Goal: Find specific page/section: Find specific page/section

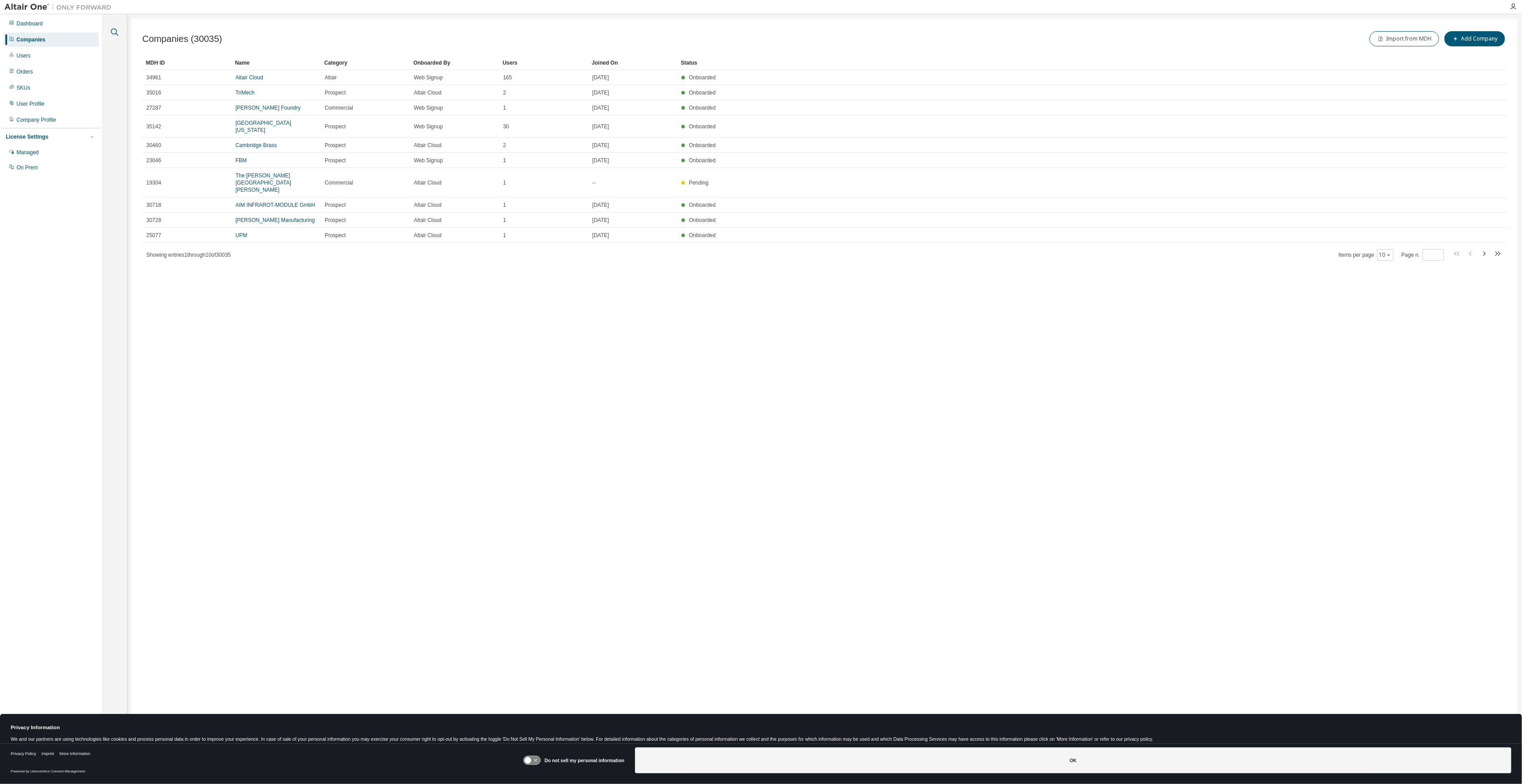
drag, startPoint x: 128, startPoint y: 35, endPoint x: 115, endPoint y: 33, distance: 13.2
click at [126, 35] on div "Clear all Is Channel Partner Yes No Max Users Min Users Company Category Commer…" at bounding box center [812, 385] width 1419 height 744
click at [115, 33] on icon "button" at bounding box center [114, 32] width 10 height 10
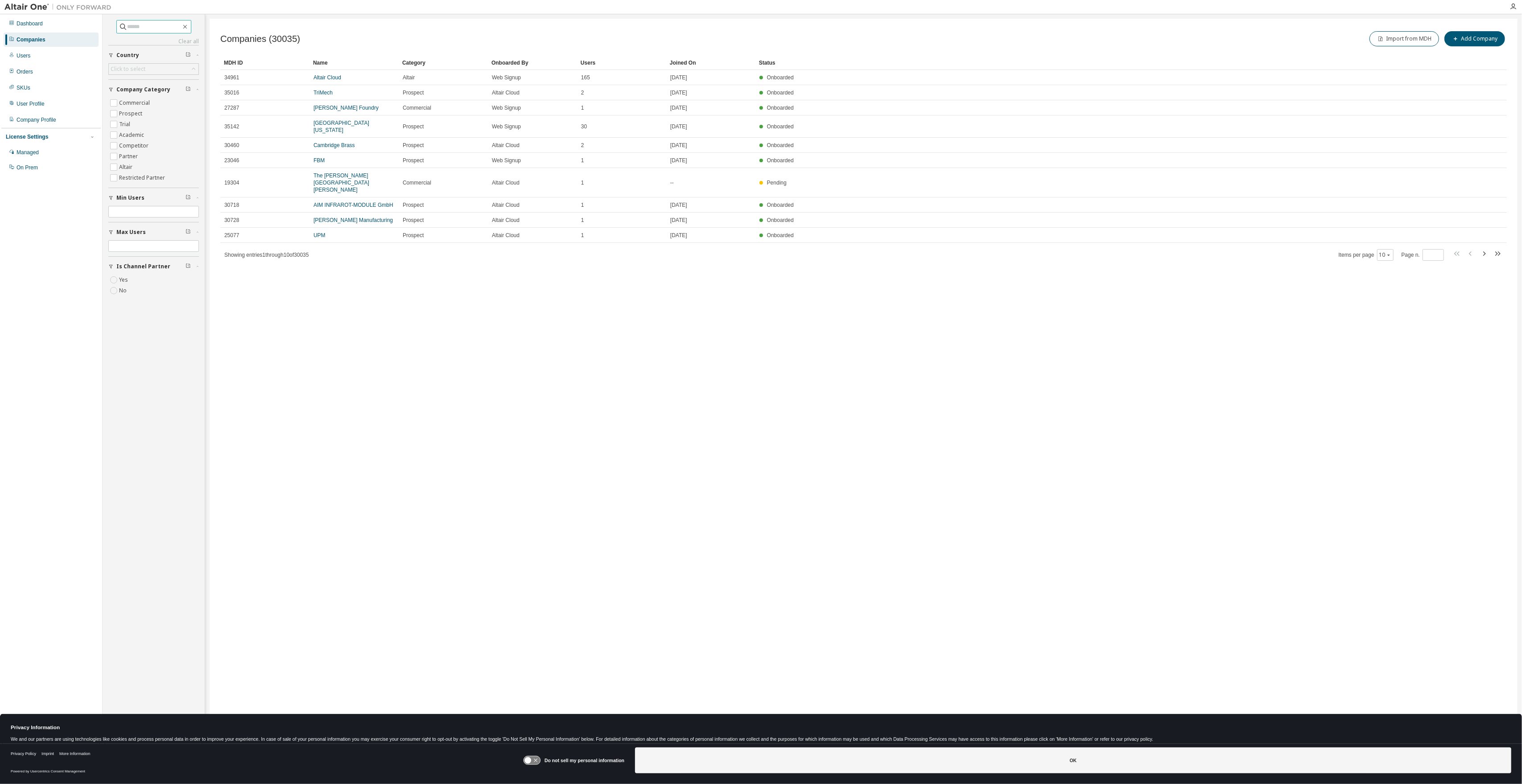
click at [134, 29] on input "text" at bounding box center [154, 27] width 53 height 9
type input "*********"
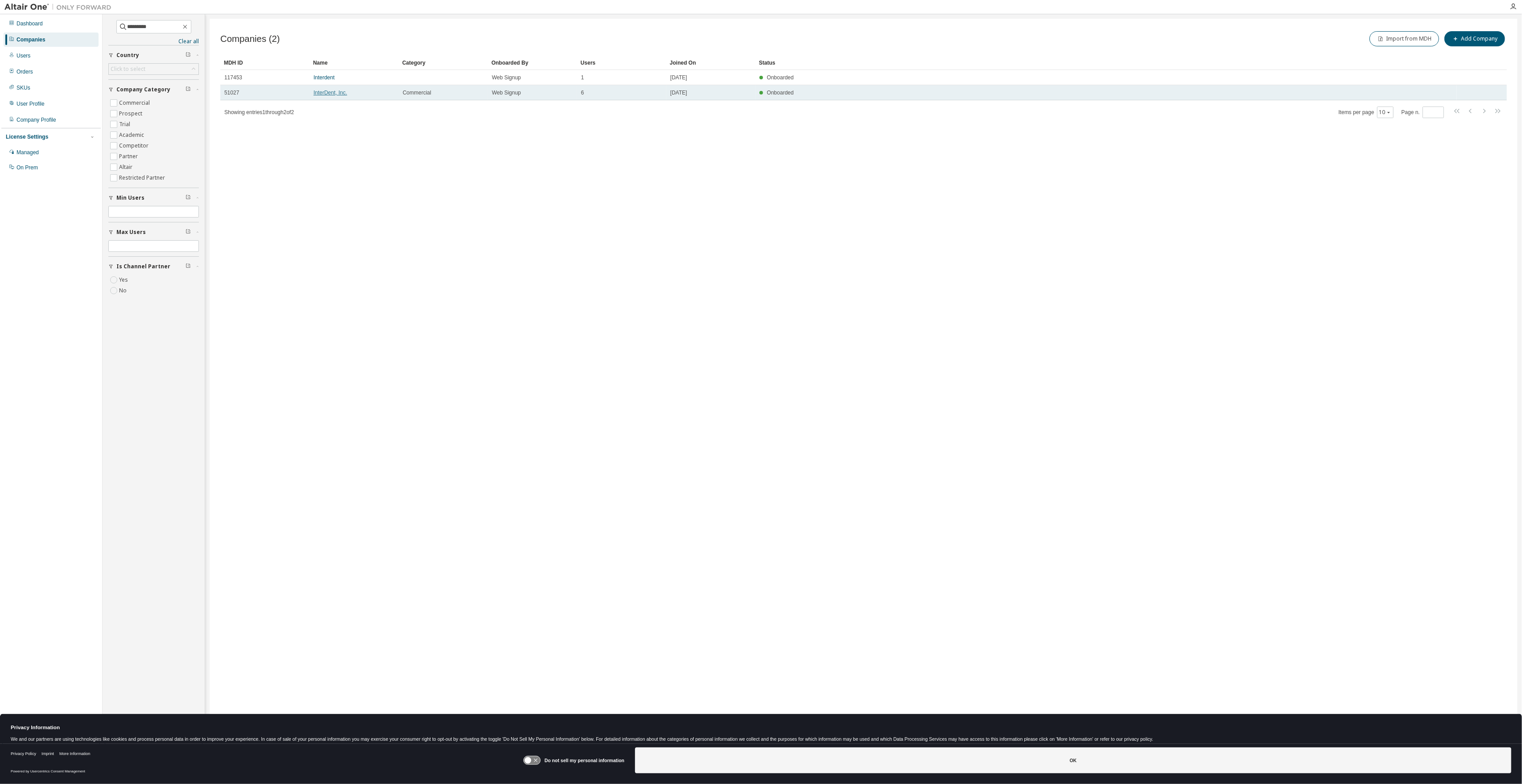
click at [331, 91] on link "InterDent, Inc." at bounding box center [331, 92] width 34 height 7
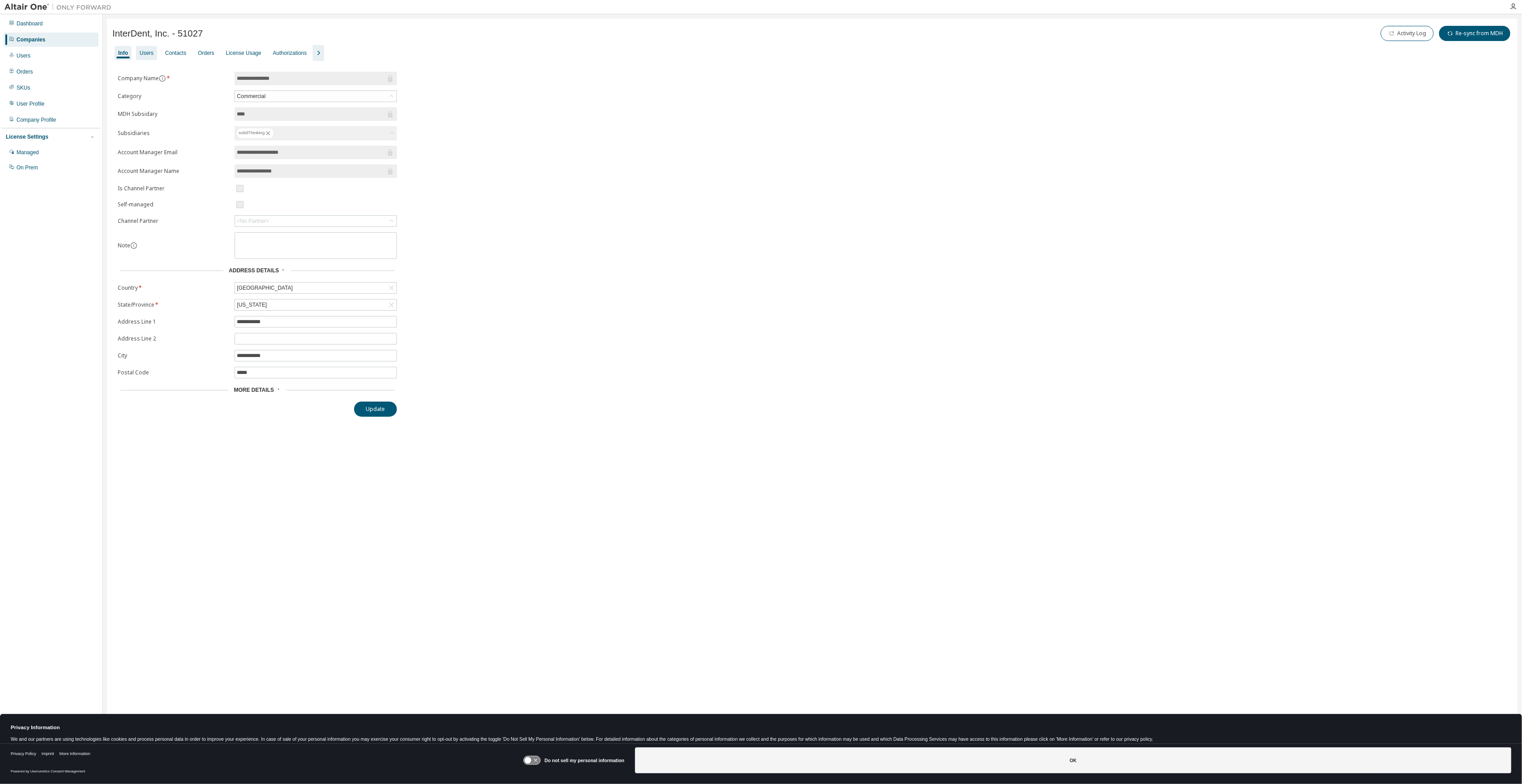
click at [149, 54] on div "Users" at bounding box center [146, 53] width 14 height 7
